Goal: Check status: Check status

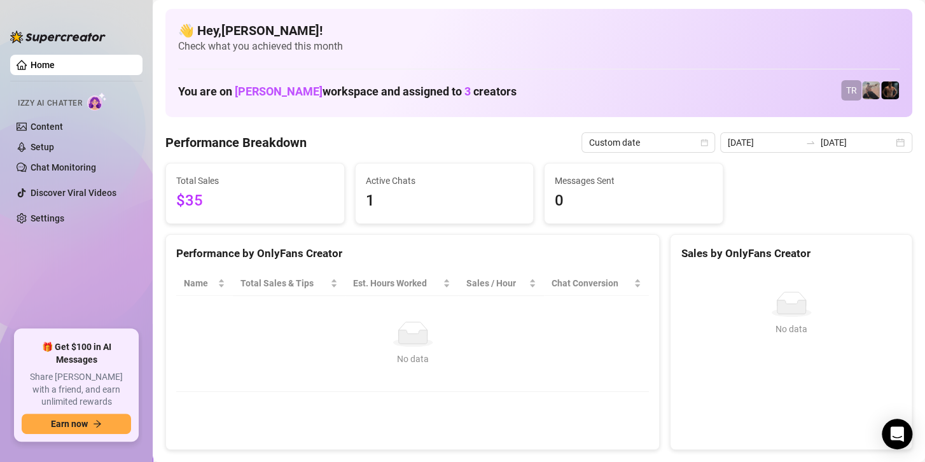
scroll to position [64, 0]
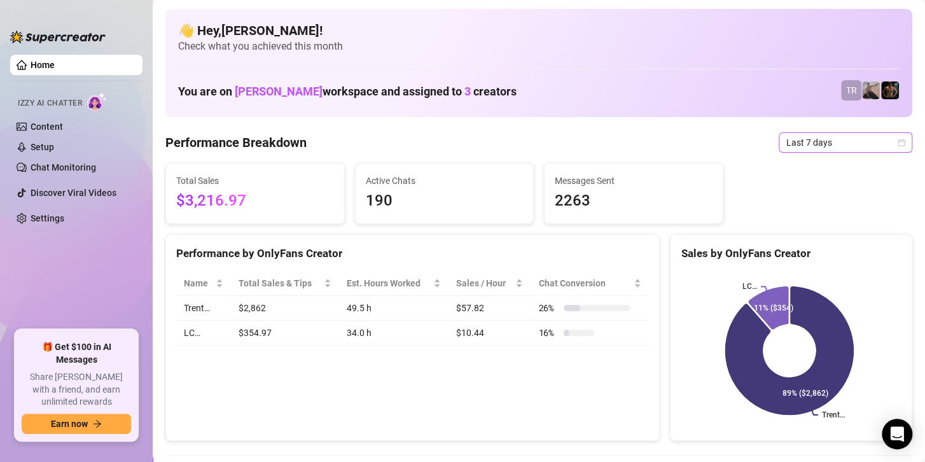
click at [860, 144] on span "Last 7 days" at bounding box center [845, 142] width 118 height 19
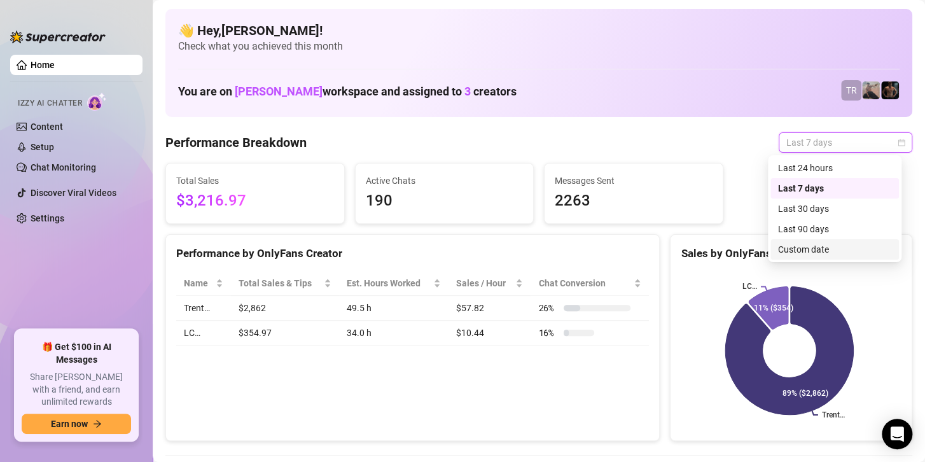
click at [806, 249] on div "Custom date" at bounding box center [834, 249] width 113 height 14
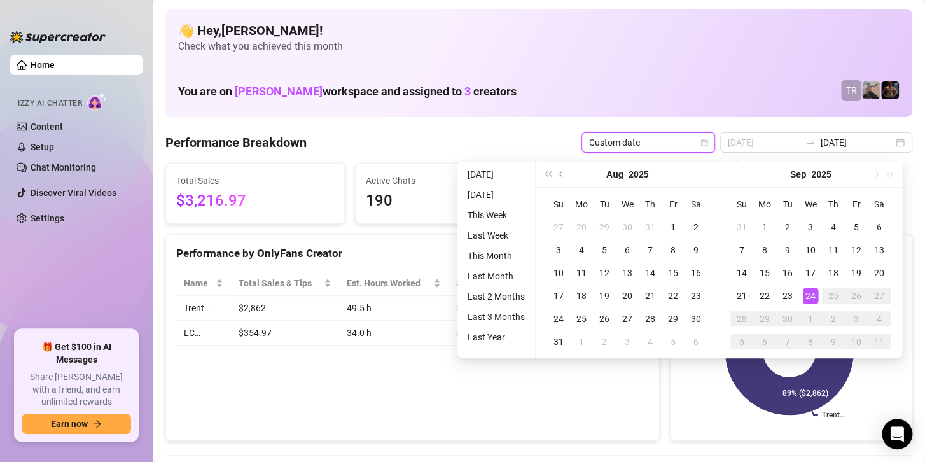
type input "[DATE]"
click at [812, 298] on div "24" at bounding box center [810, 295] width 15 height 15
click at [812, 298] on icon at bounding box center [789, 351] width 128 height 128
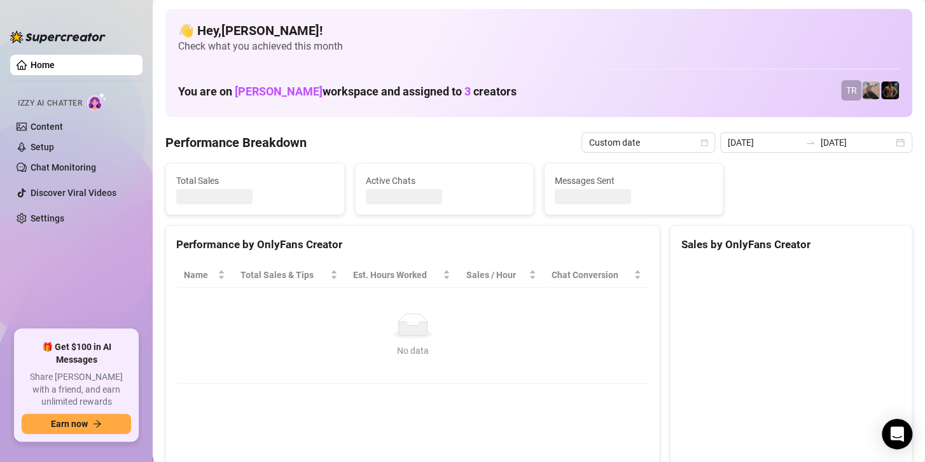
type input "[DATE]"
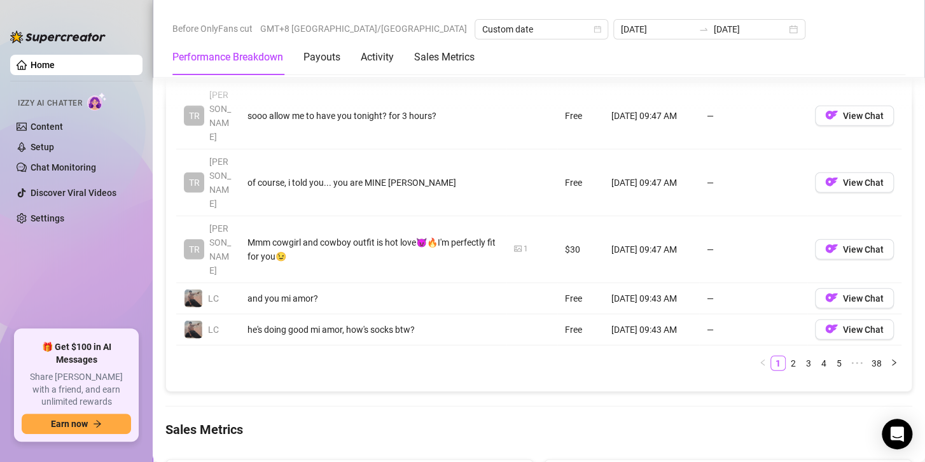
scroll to position [1591, 0]
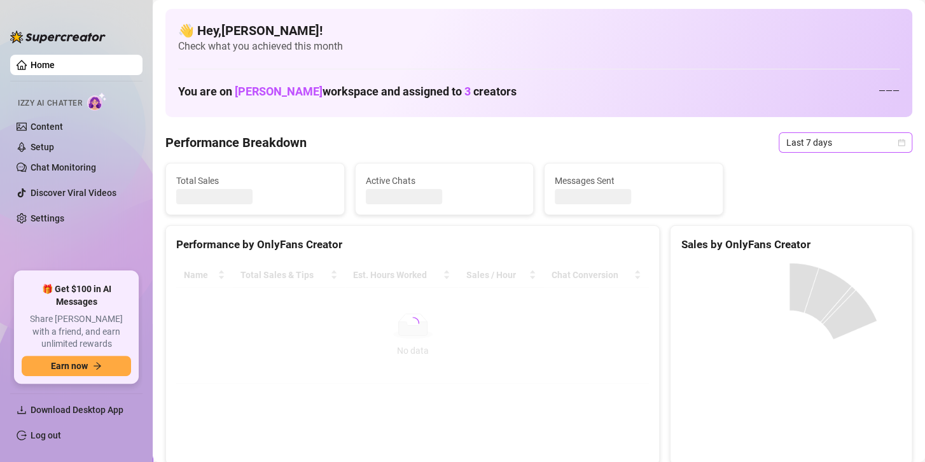
click at [842, 151] on span "Last 7 days" at bounding box center [845, 142] width 118 height 19
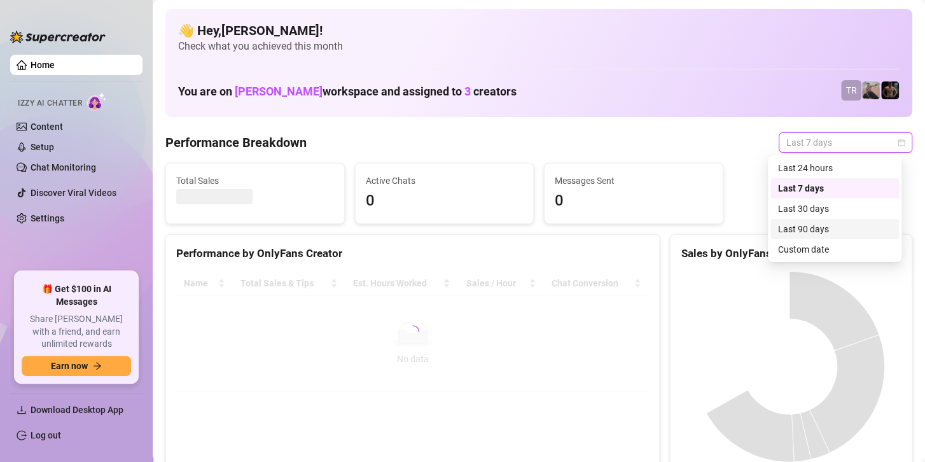
click at [790, 249] on div "Custom date" at bounding box center [834, 249] width 113 height 14
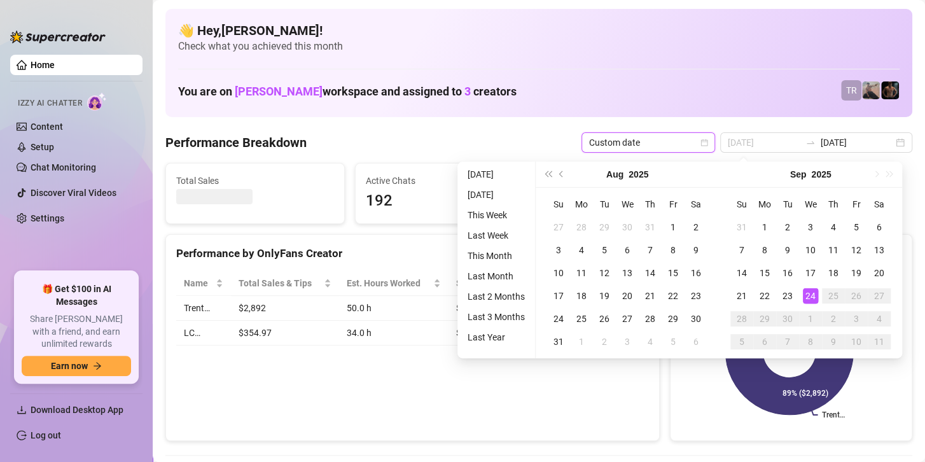
click at [808, 293] on div "24" at bounding box center [810, 295] width 15 height 15
type input "[DATE]"
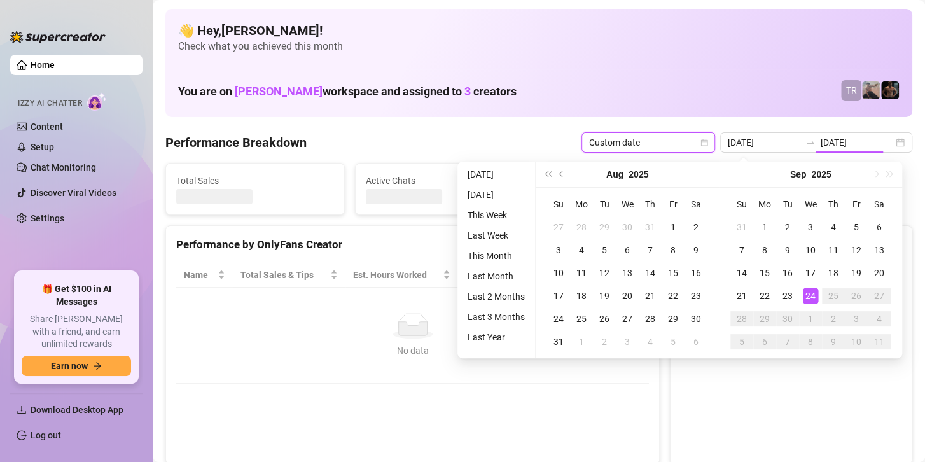
type input "[DATE]"
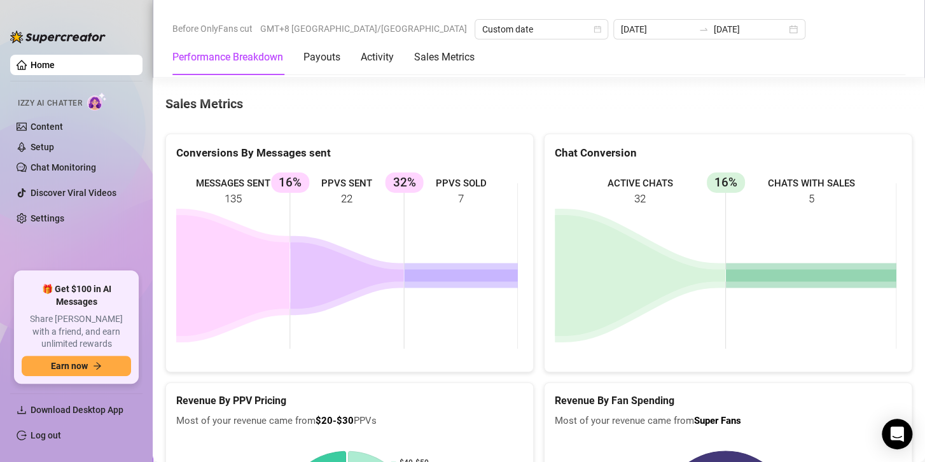
scroll to position [2097, 0]
